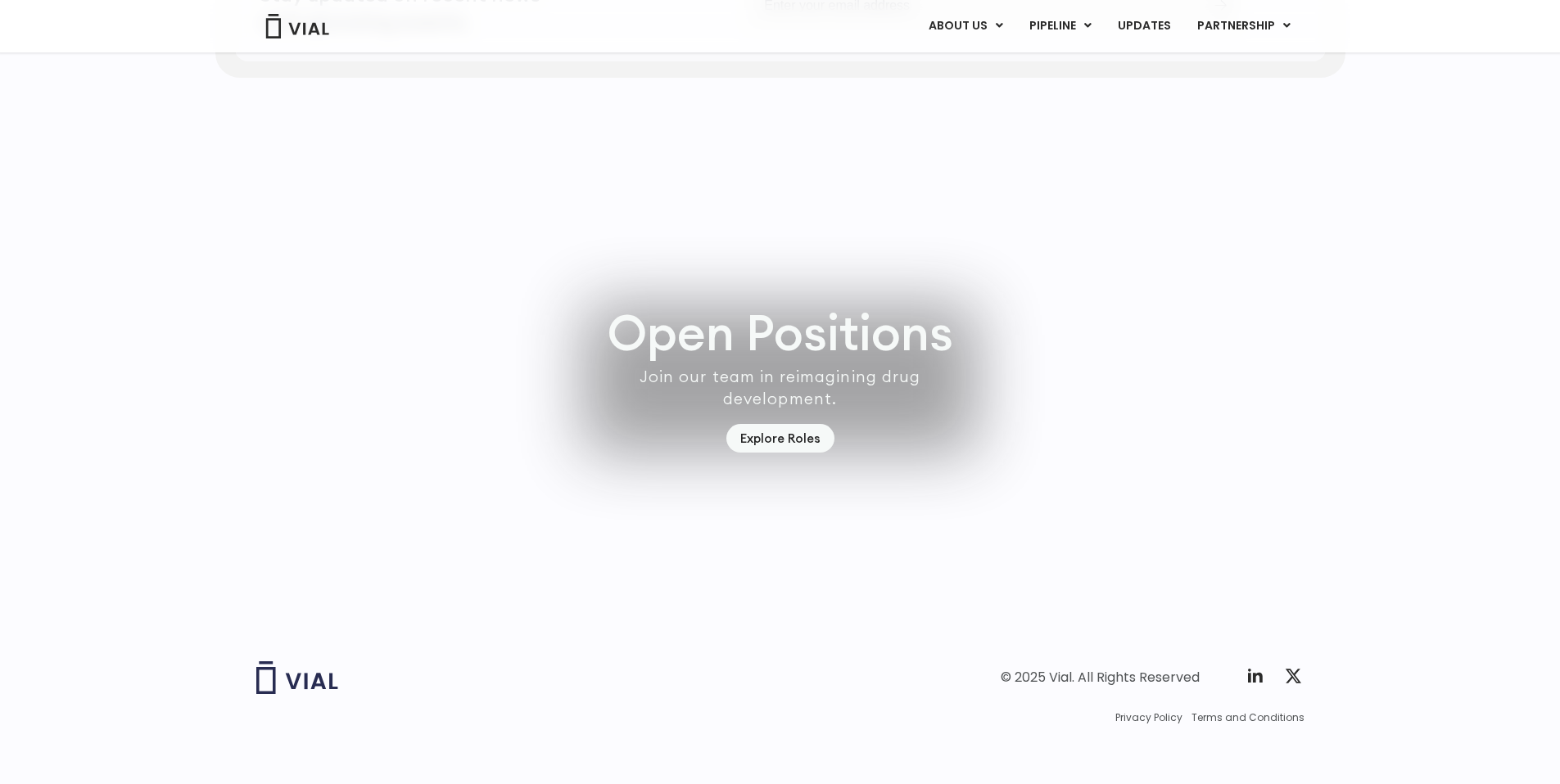
scroll to position [4647, 0]
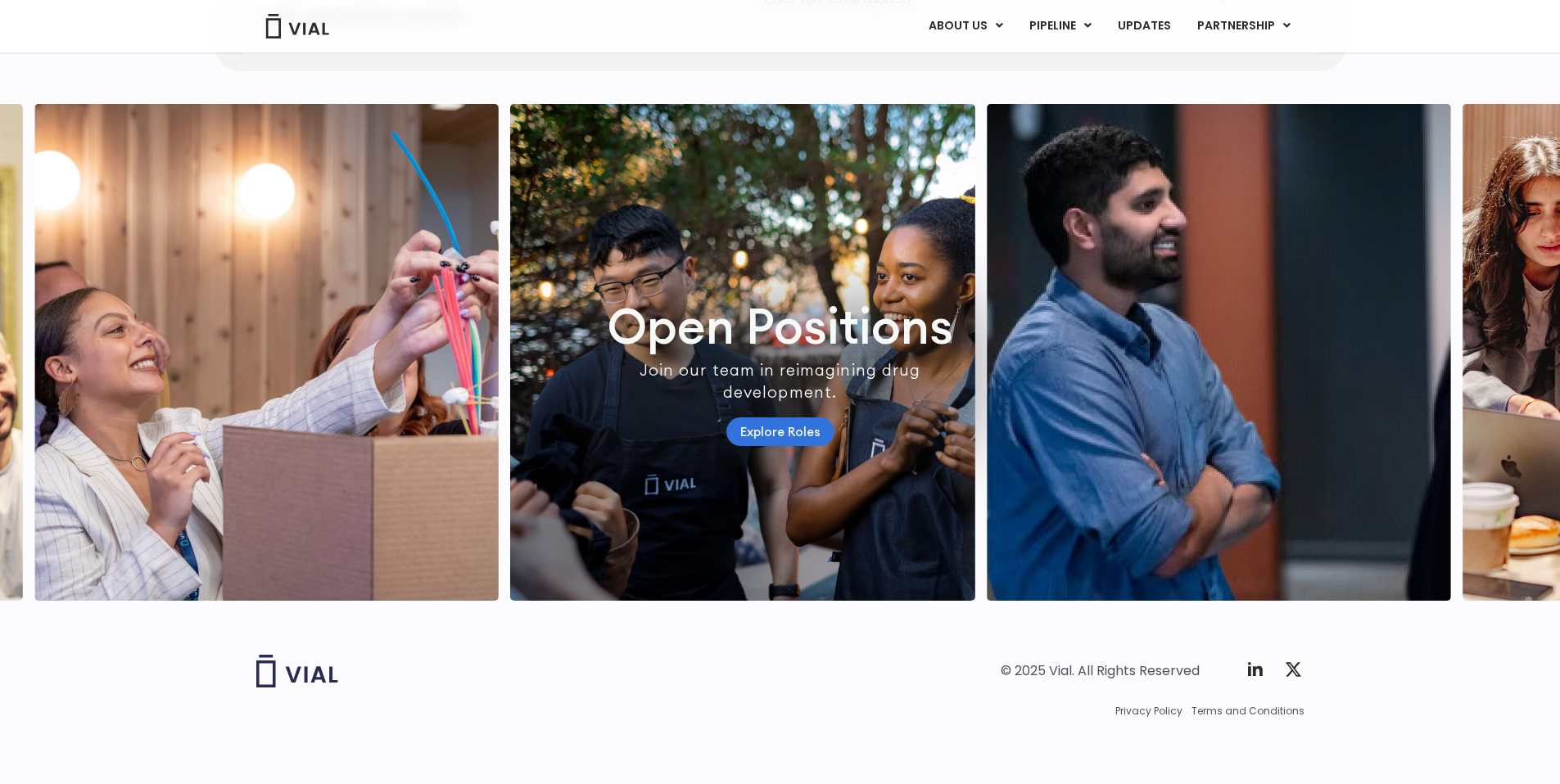
click at [780, 431] on link "Explore Roles" at bounding box center [780, 432] width 108 height 29
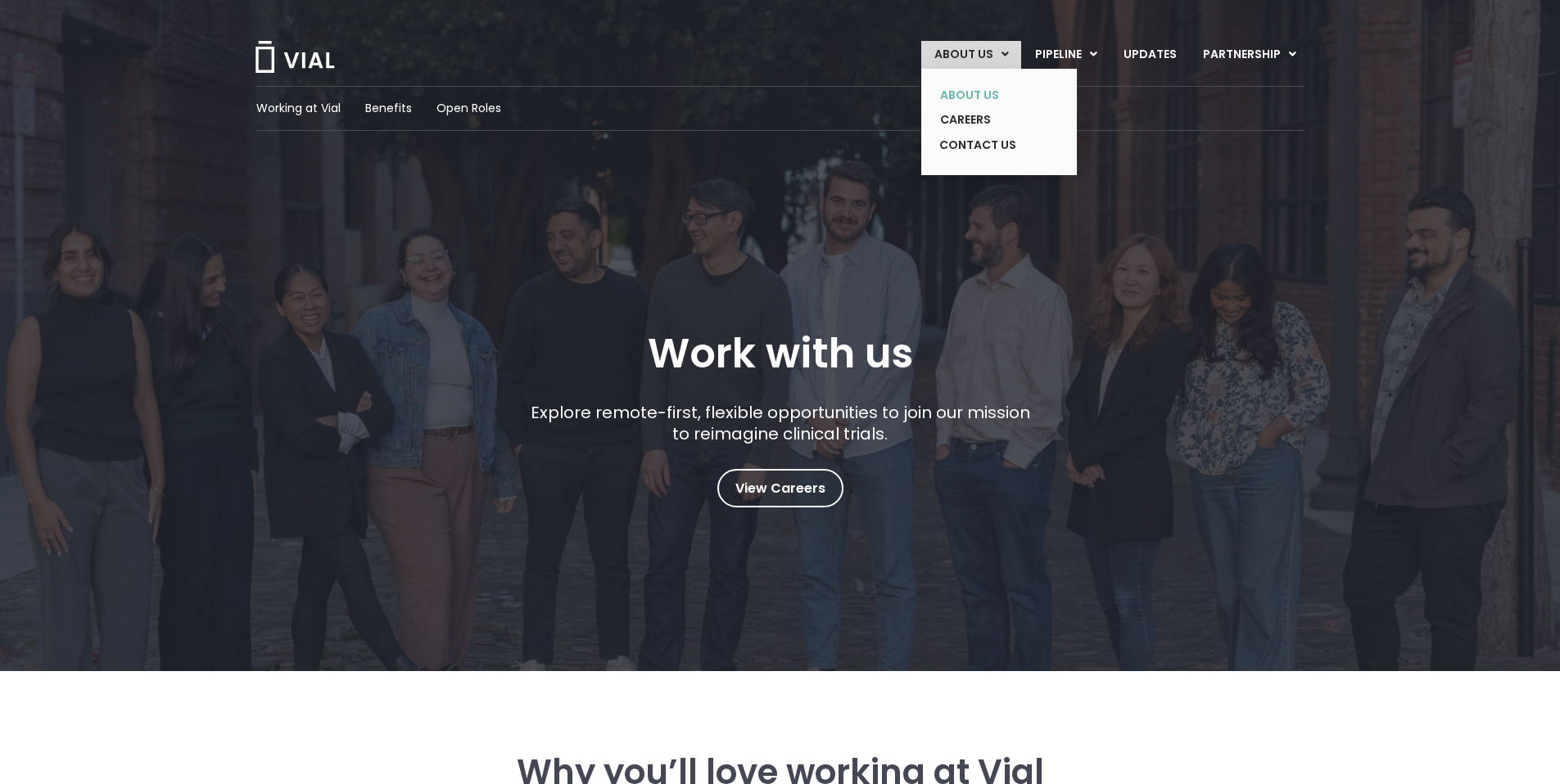
click at [985, 101] on link "ABOUT US" at bounding box center [987, 96] width 120 height 26
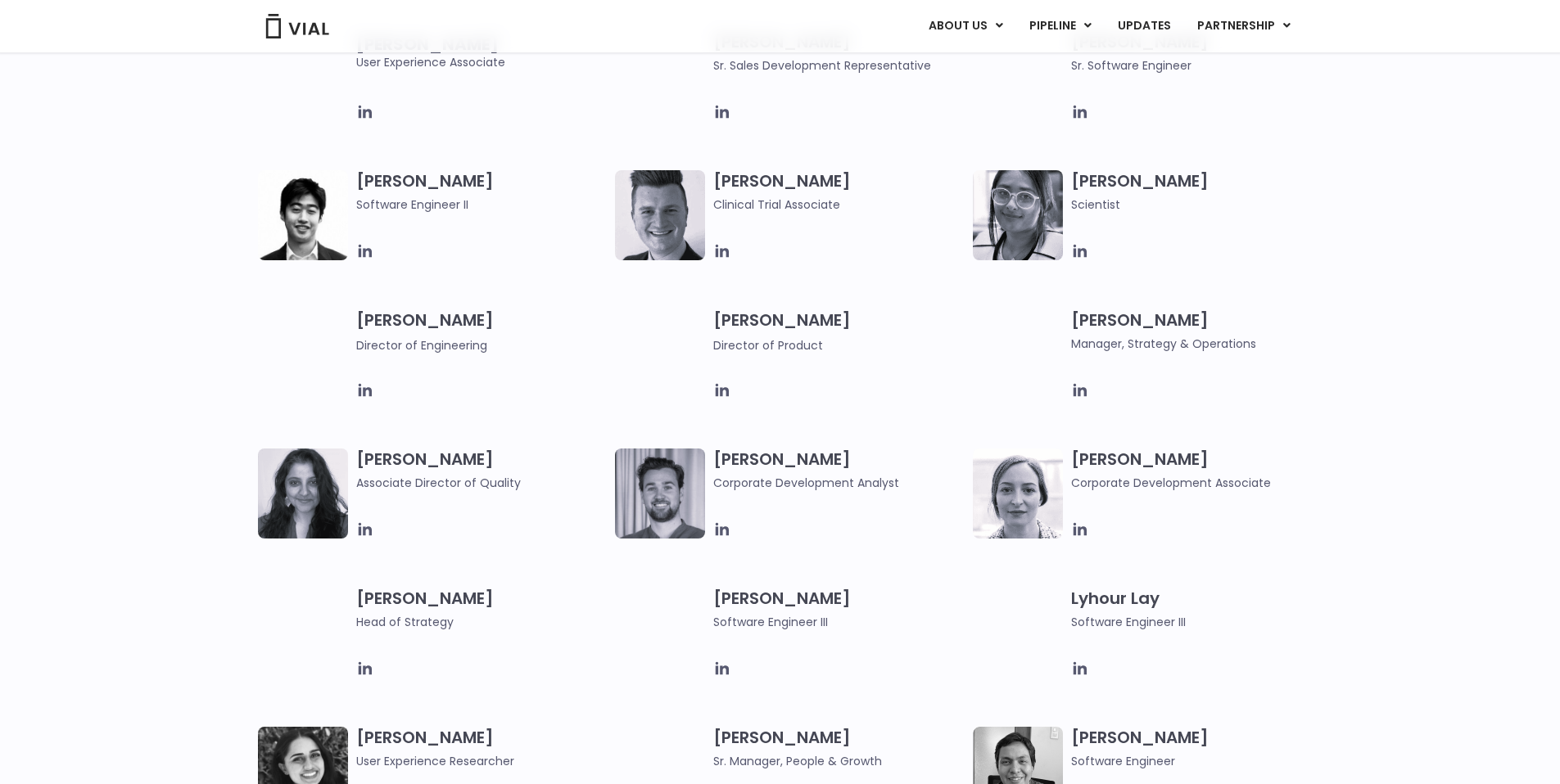
scroll to position [2025, 0]
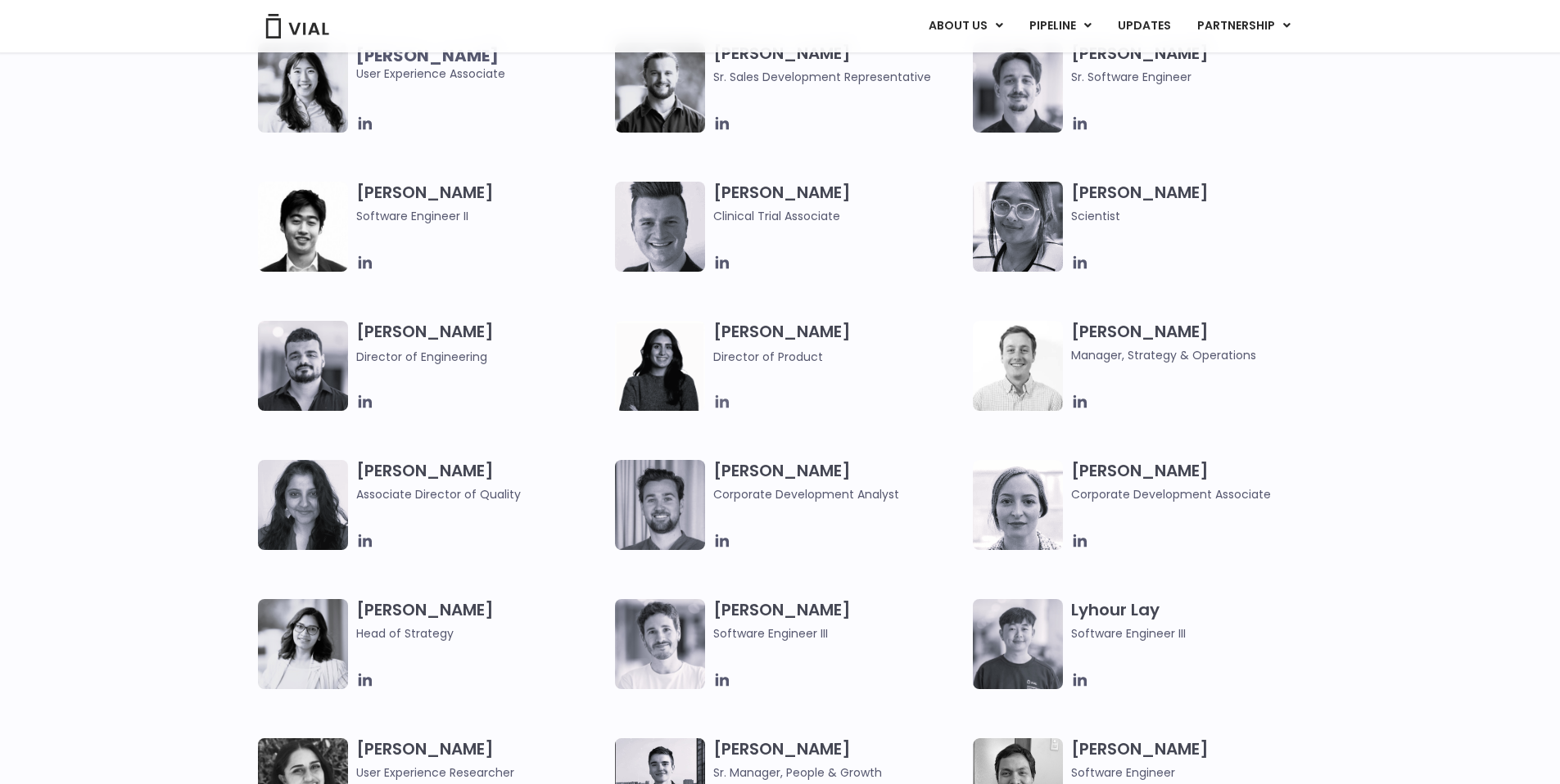
click at [728, 398] on icon at bounding box center [722, 402] width 18 height 18
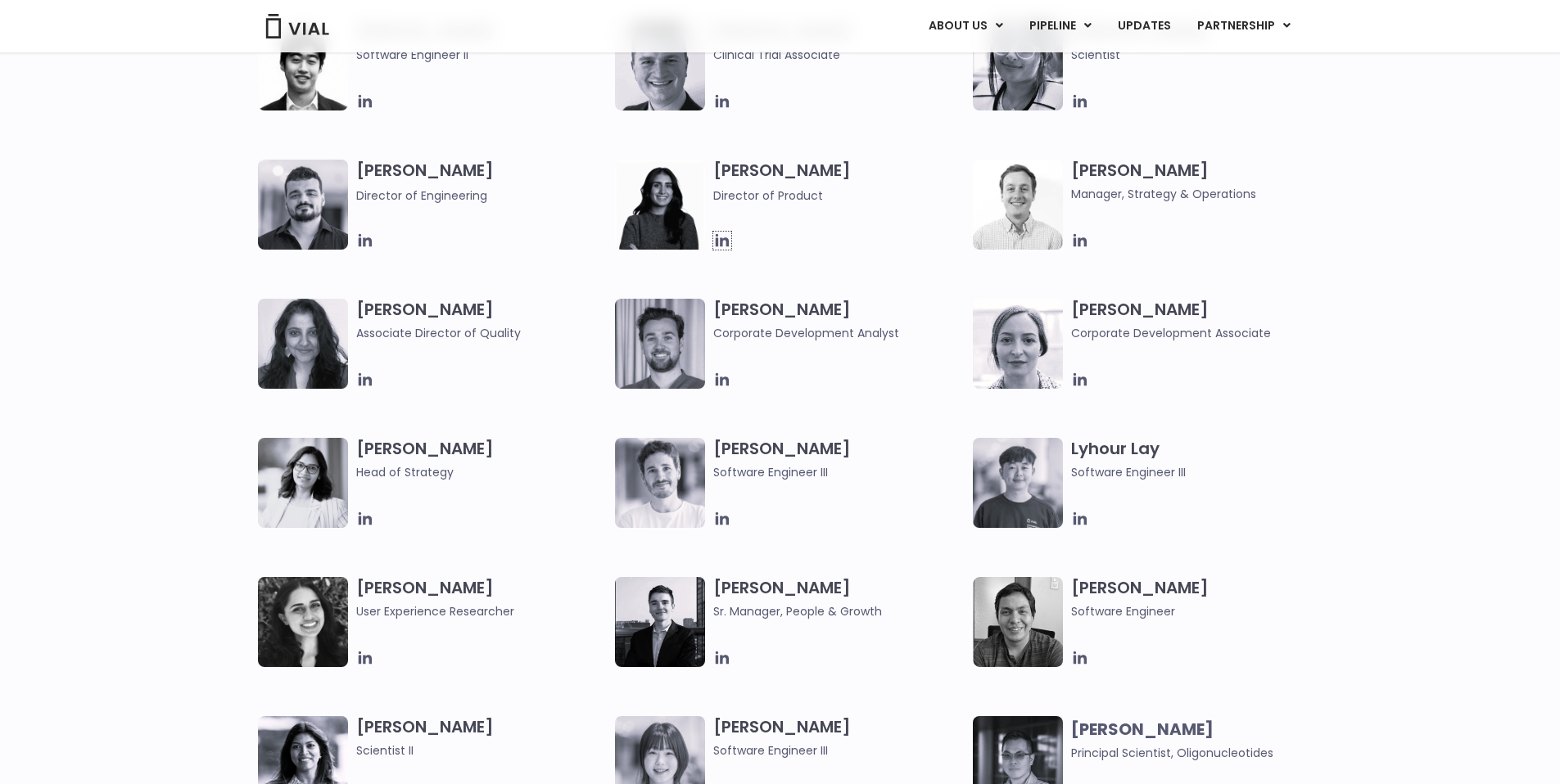
scroll to position [0, 0]
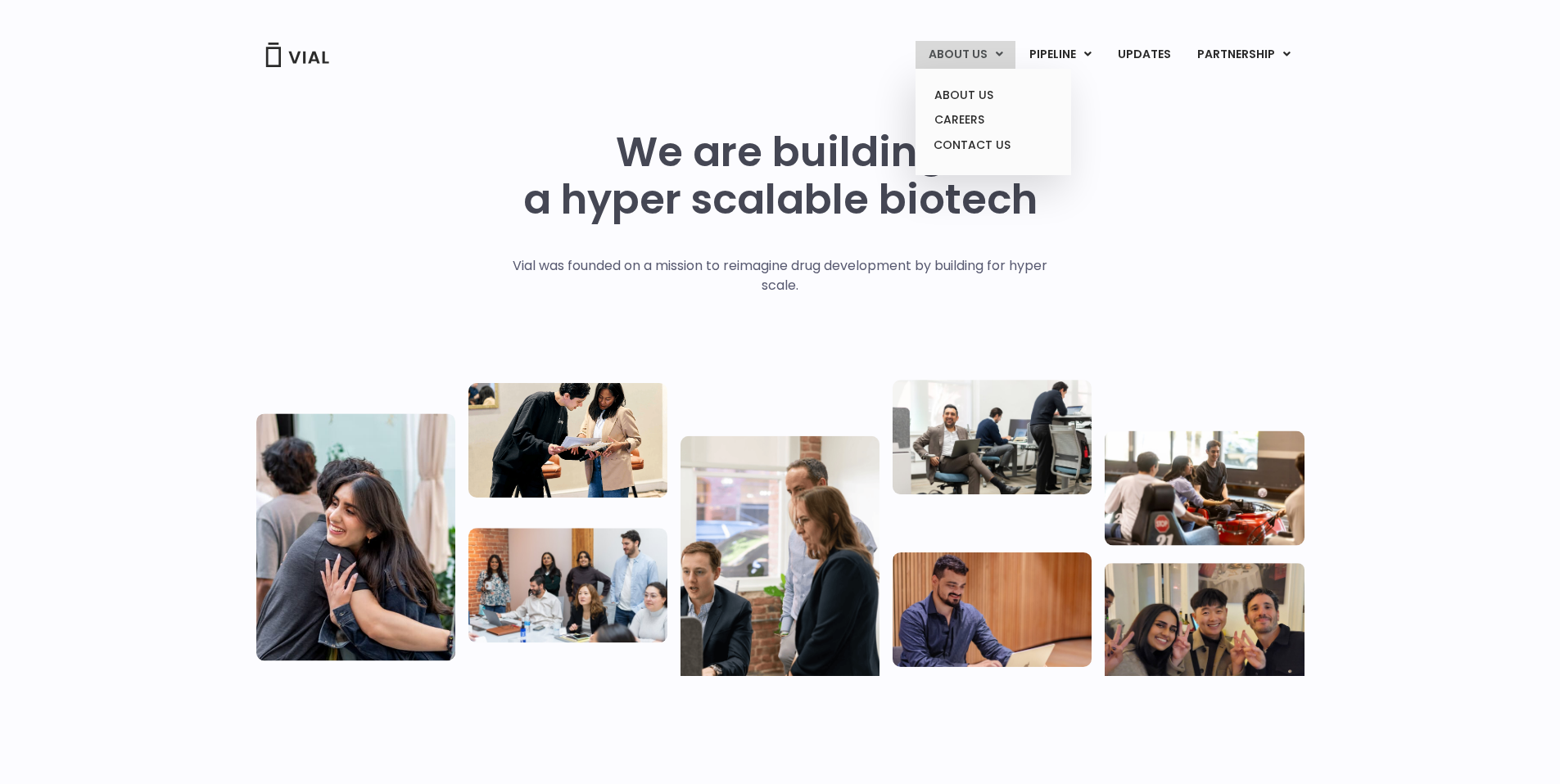
click at [994, 53] on link "ABOUT US" at bounding box center [965, 54] width 100 height 28
click at [983, 99] on link "ABOUT US" at bounding box center [992, 96] width 143 height 26
click at [309, 45] on img at bounding box center [297, 54] width 65 height 25
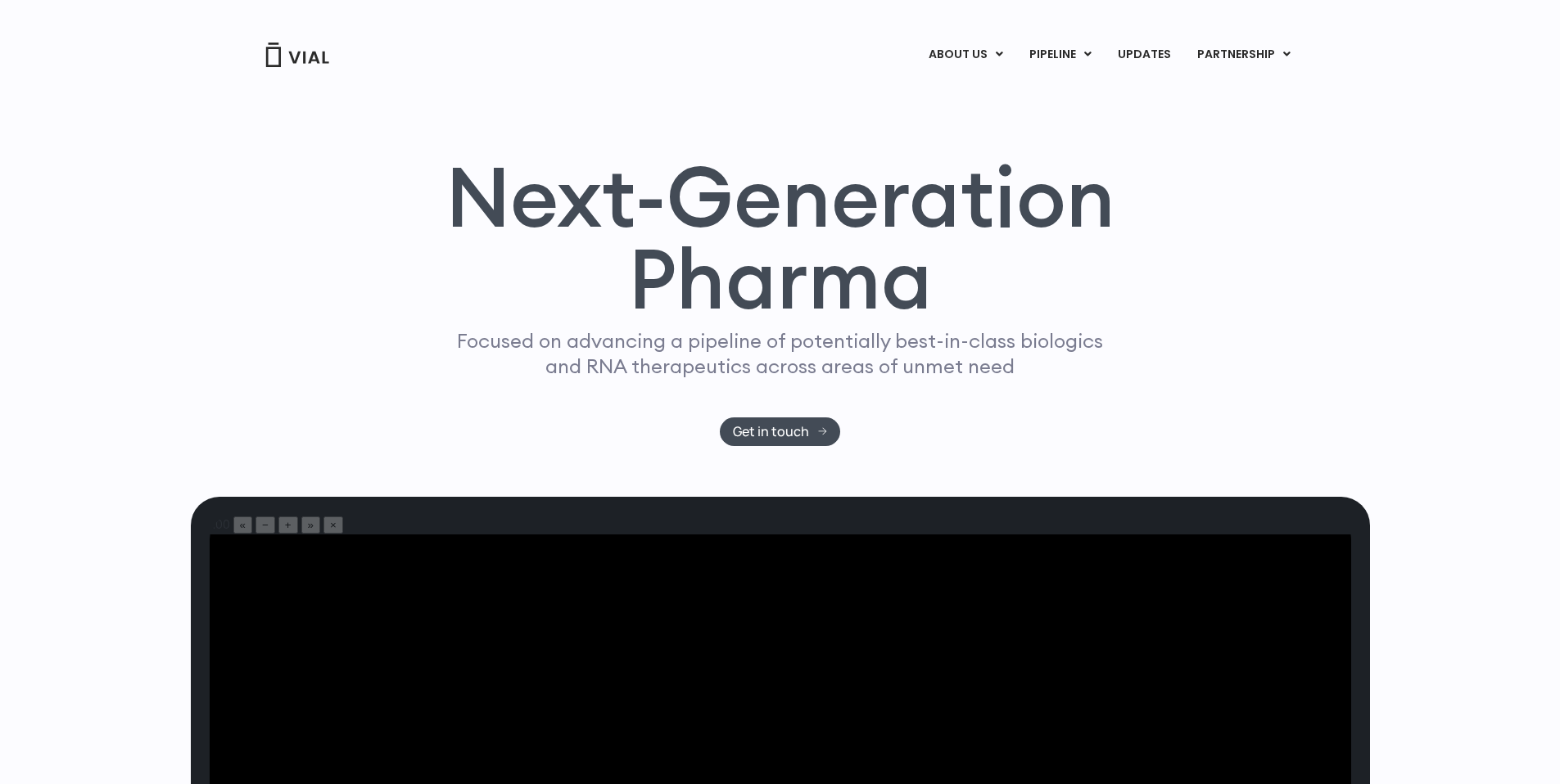
click at [1149, 31] on div "ABOUT US ABOUT US CAREERS CONTACT US PIPELINE TL1A HLE PHASE 2 INHBE/ACTIVIN E …" at bounding box center [780, 34] width 1080 height 69
click at [1149, 46] on link "UPDATES" at bounding box center [1143, 54] width 78 height 28
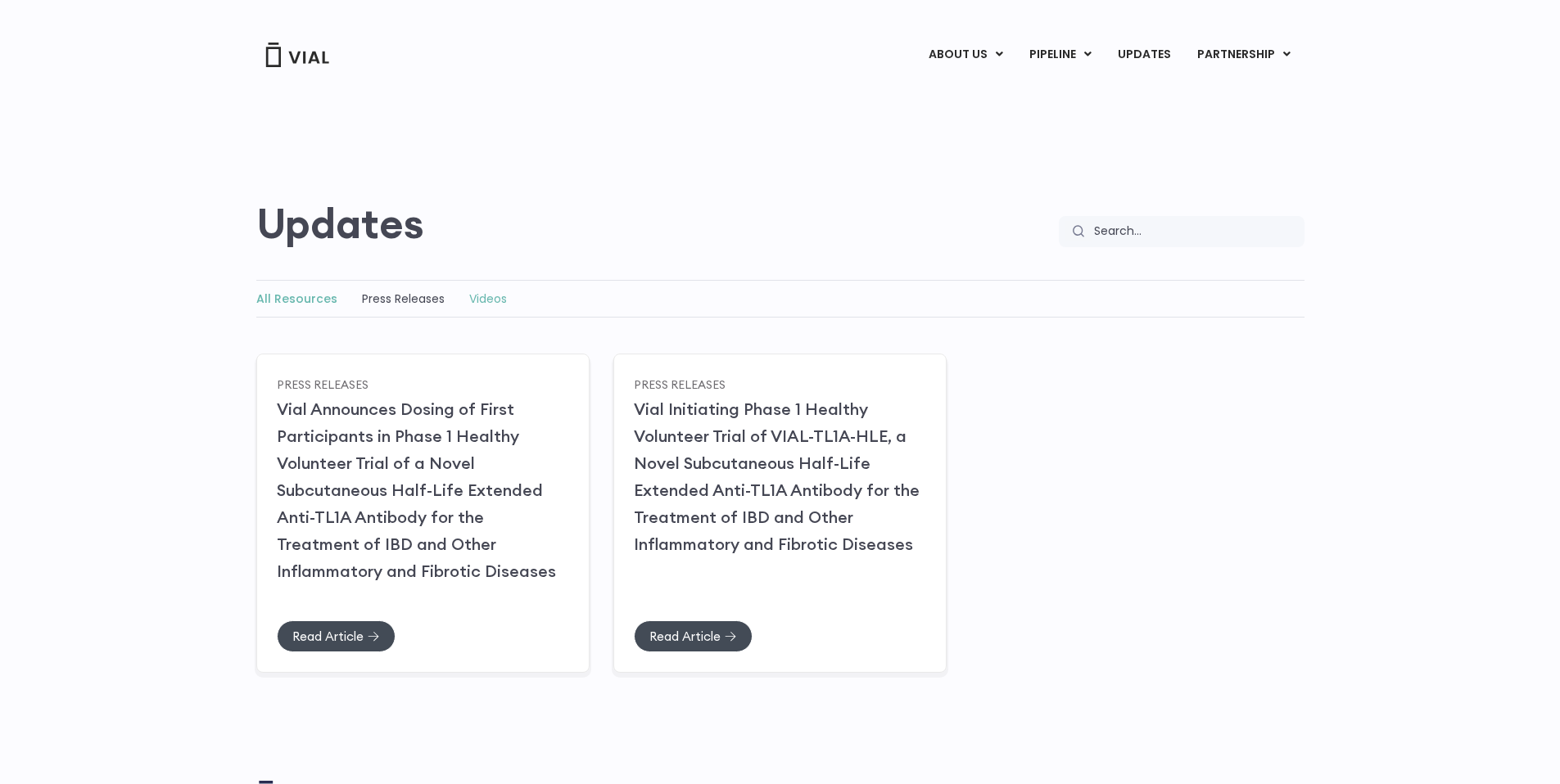
click at [495, 300] on link "Videos" at bounding box center [487, 299] width 38 height 17
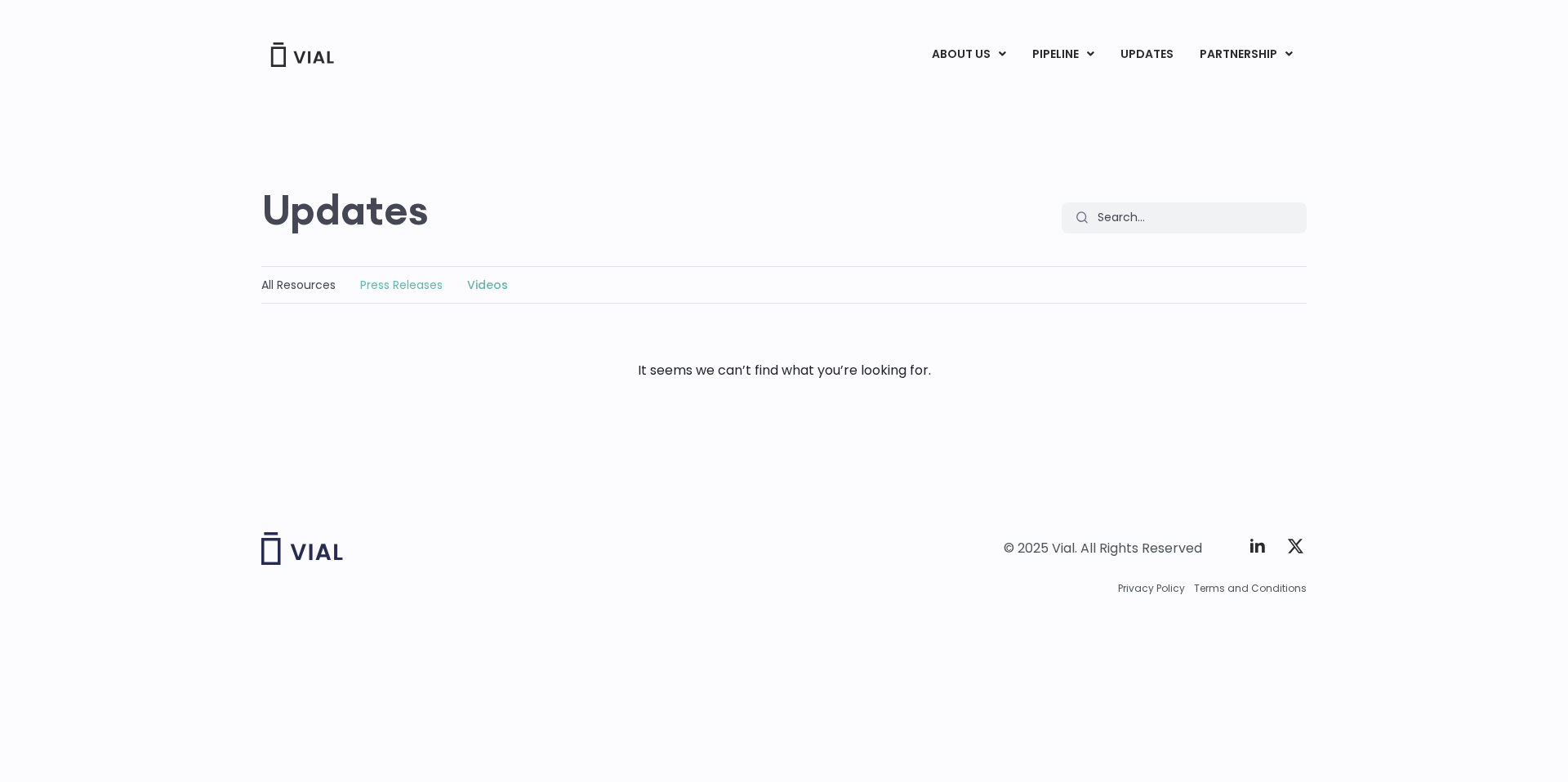
click at [369, 286] on link "Press Releases" at bounding box center [401, 285] width 83 height 17
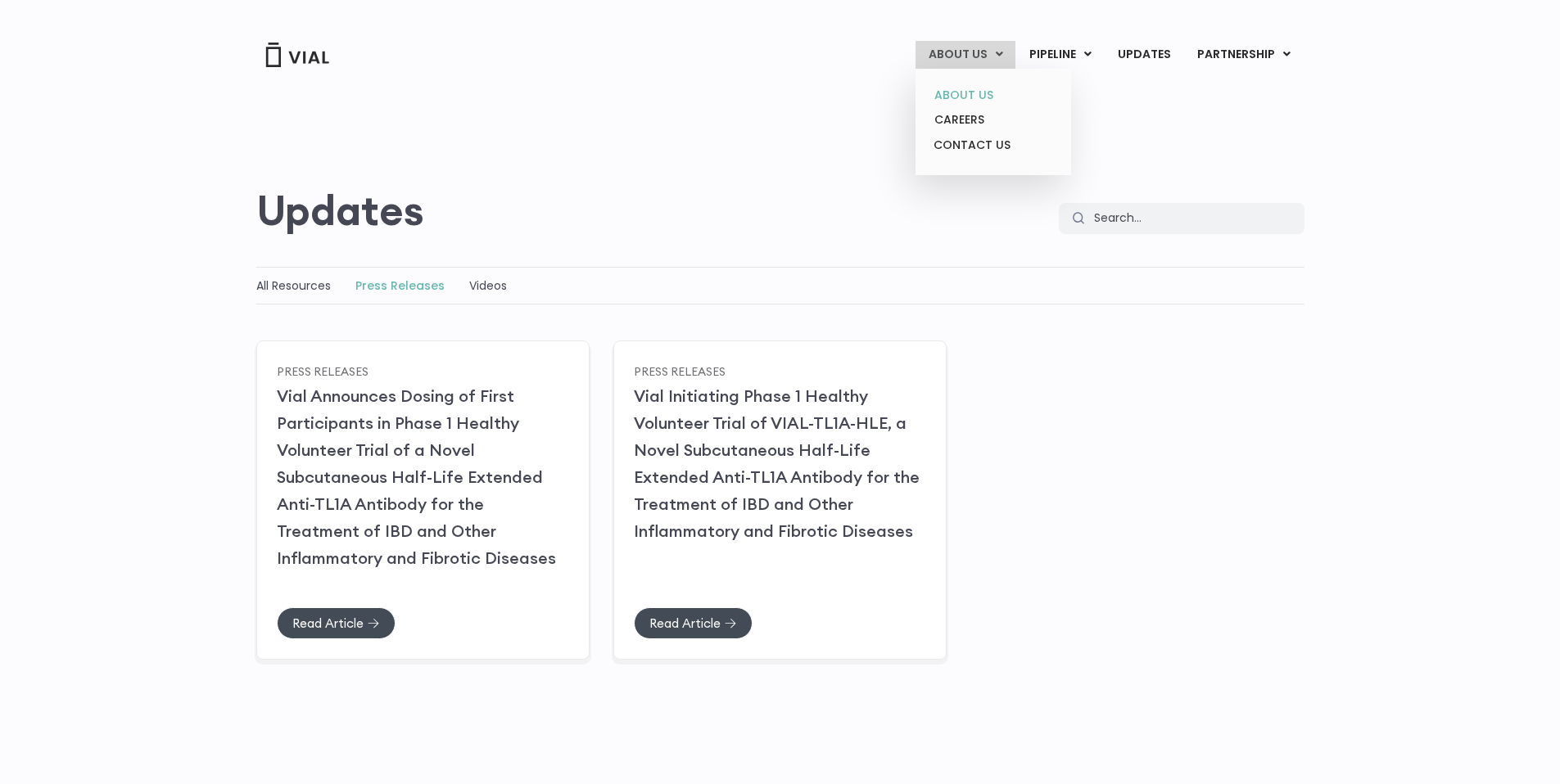
click at [982, 87] on link "ABOUT US" at bounding box center [992, 96] width 143 height 26
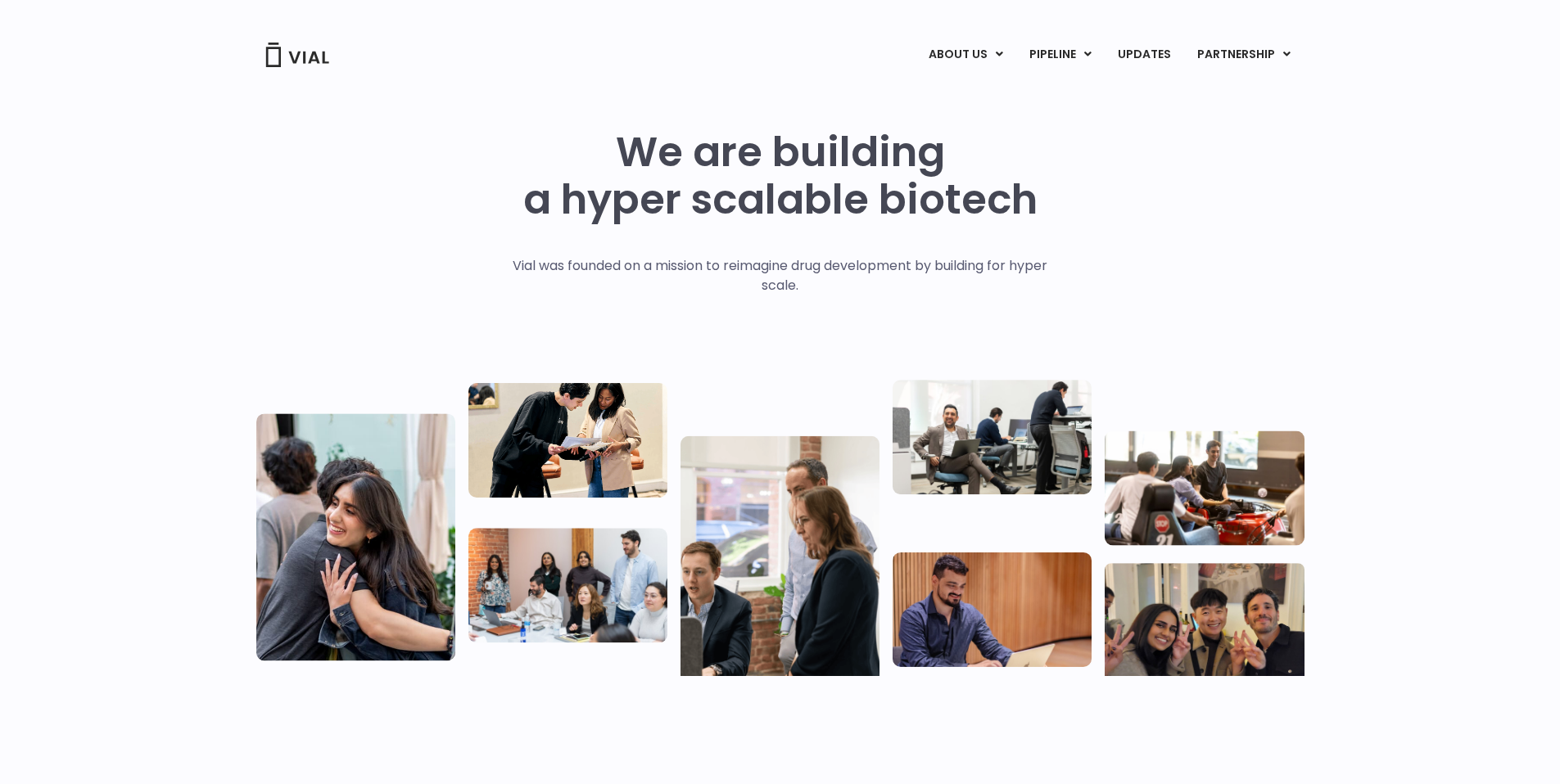
click at [312, 62] on img at bounding box center [297, 54] width 65 height 25
